Goal: Transaction & Acquisition: Purchase product/service

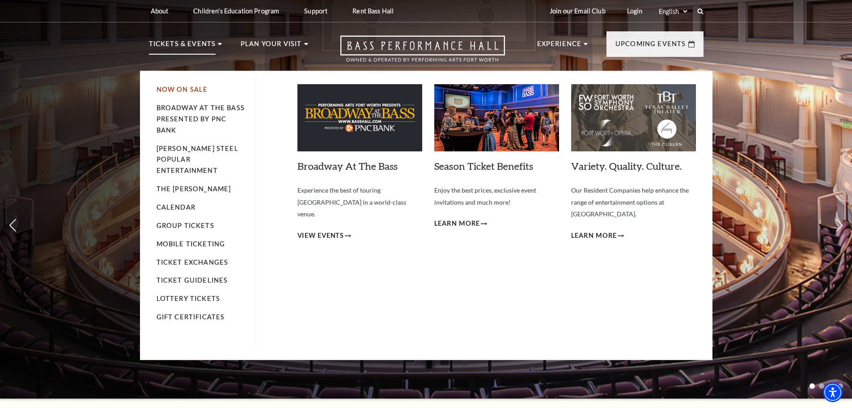
click at [172, 90] on link "Now On Sale" at bounding box center [182, 89] width 51 height 8
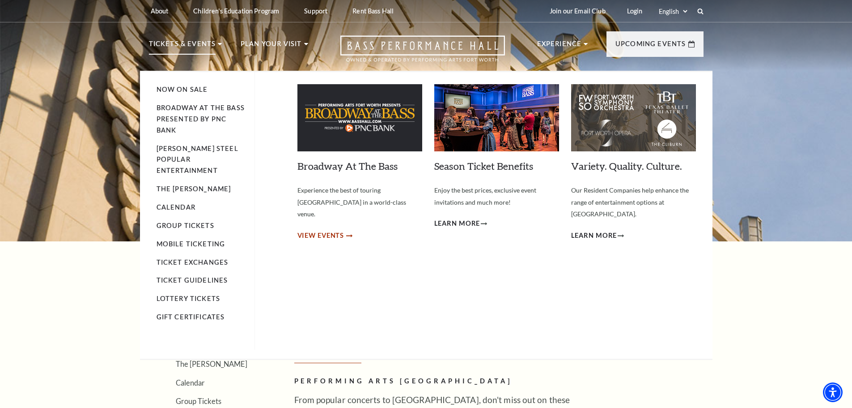
click at [320, 230] on span "View Events" at bounding box center [321, 235] width 47 height 11
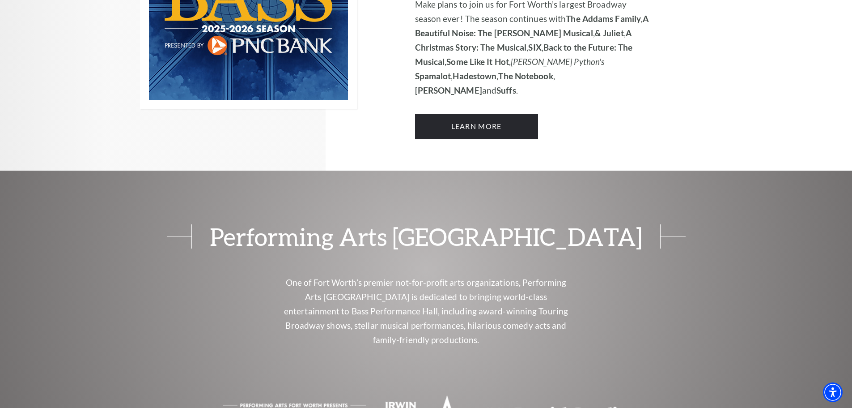
scroll to position [626, 0]
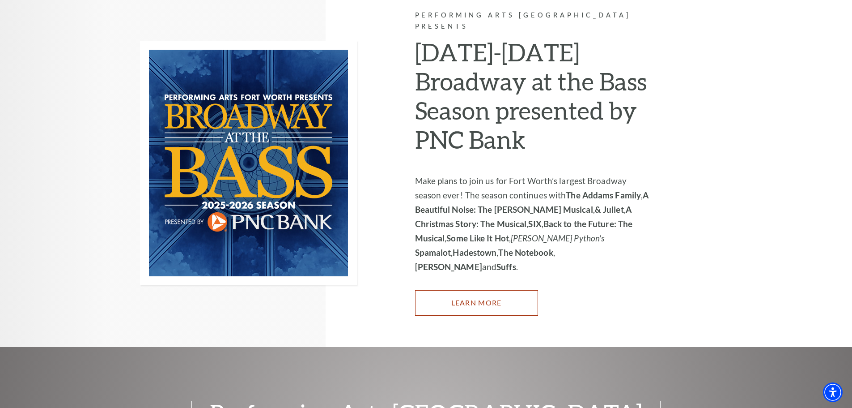
click at [460, 290] on link "Learn More" at bounding box center [476, 302] width 123 height 25
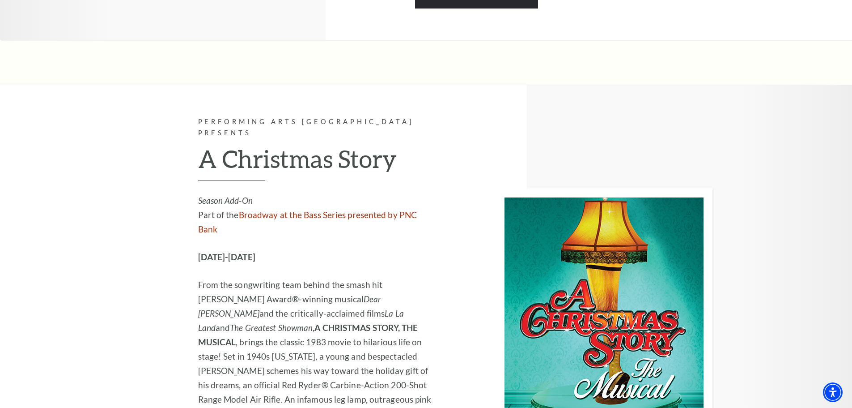
scroll to position [2326, 0]
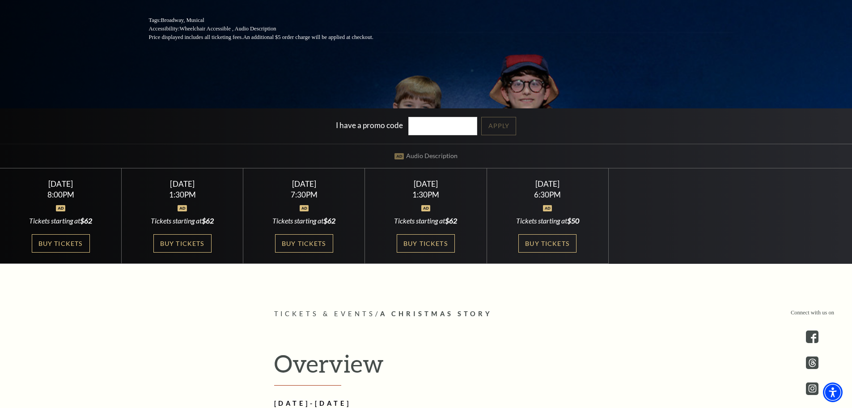
scroll to position [224, 0]
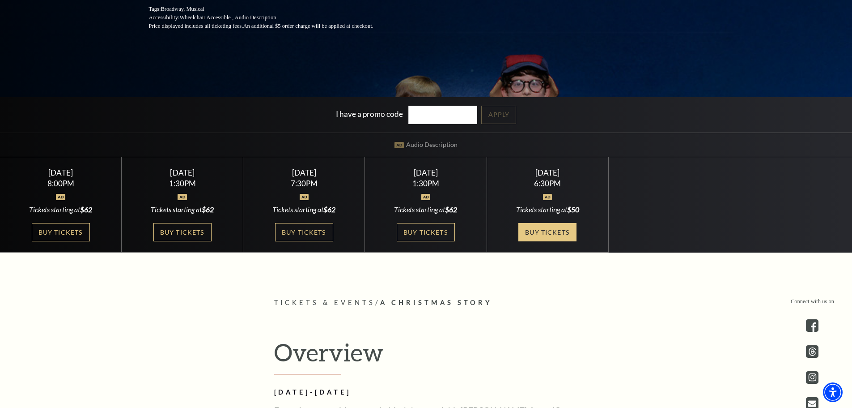
click at [545, 235] on link "Buy Tickets" at bounding box center [548, 232] width 58 height 18
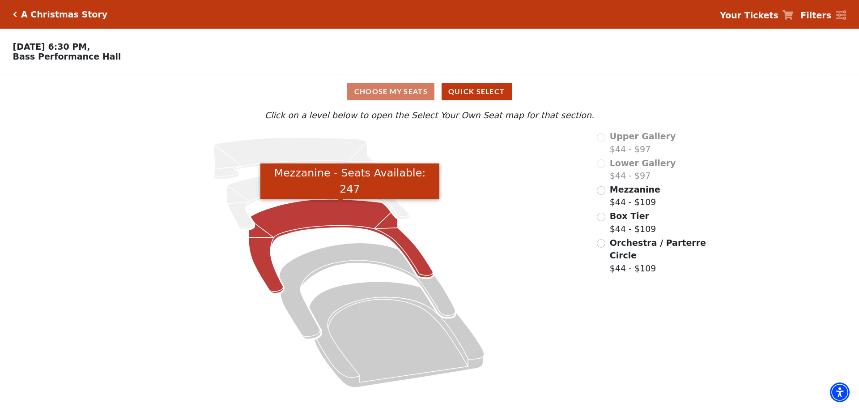
click at [297, 224] on icon "Mezzanine - Seats Available: 247" at bounding box center [341, 246] width 184 height 94
